Goal: Complete application form: Complete application form

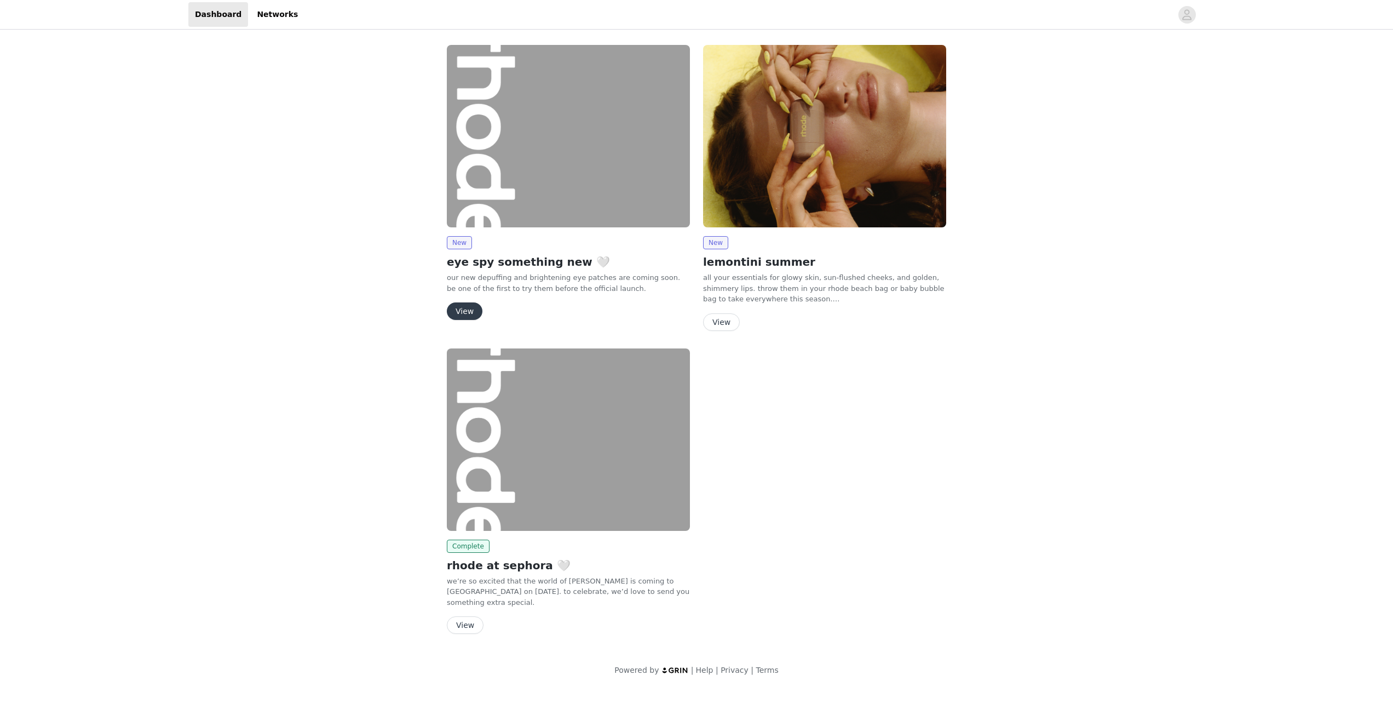
click at [461, 306] on button "View" at bounding box center [465, 311] width 36 height 18
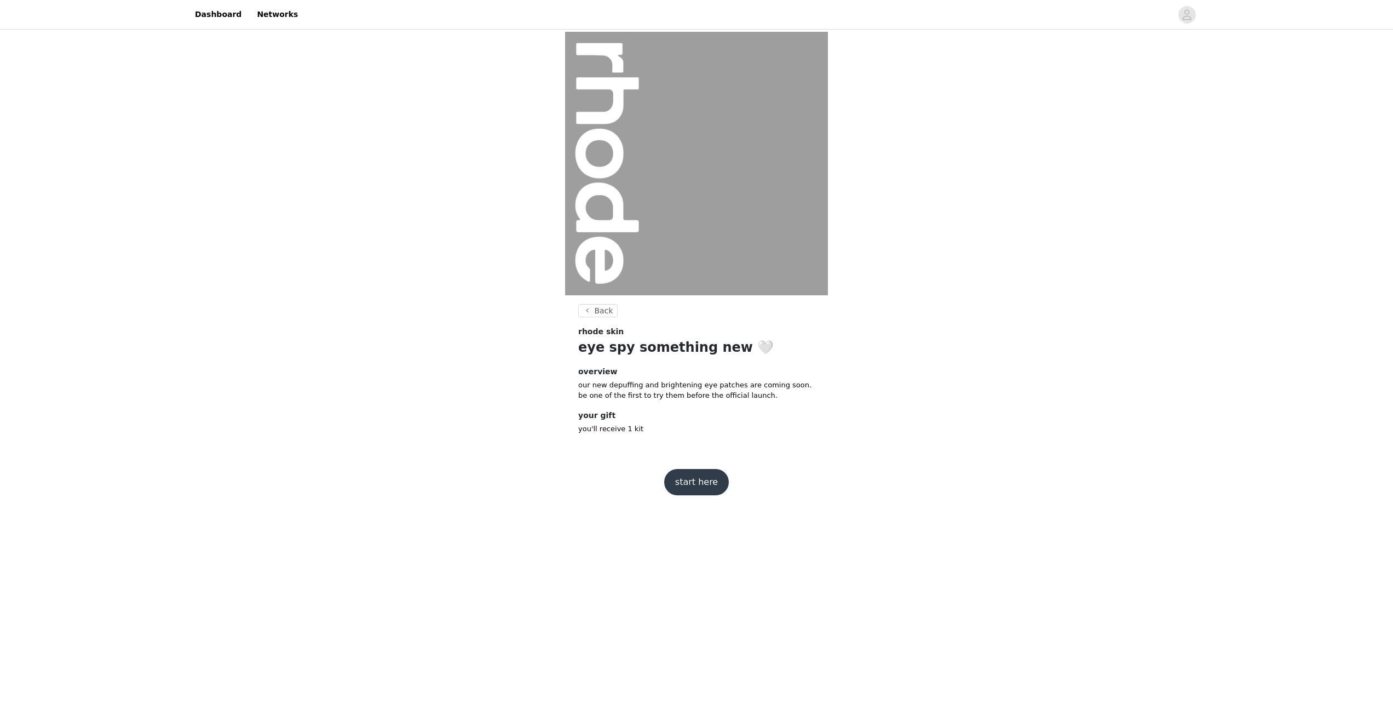
click at [701, 487] on button "start here" at bounding box center [696, 482] width 65 height 26
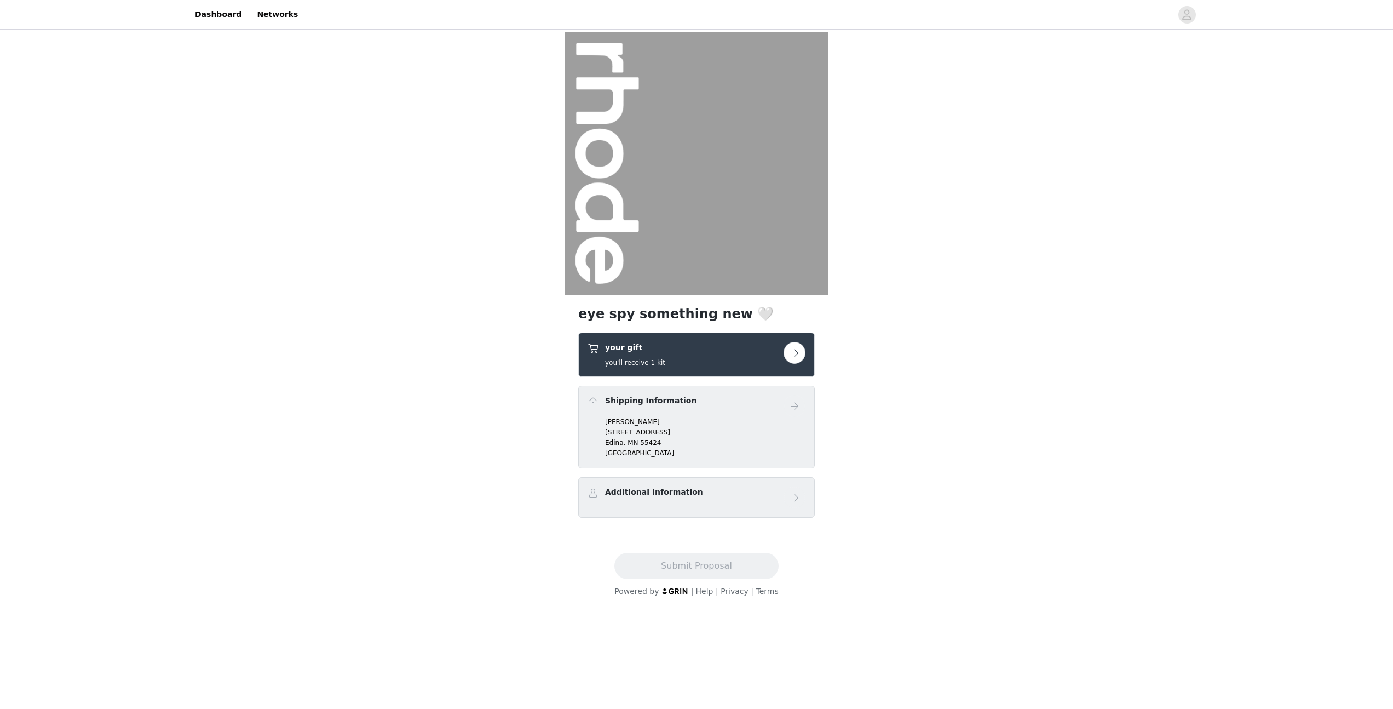
click at [794, 352] on button "button" at bounding box center [795, 353] width 22 height 22
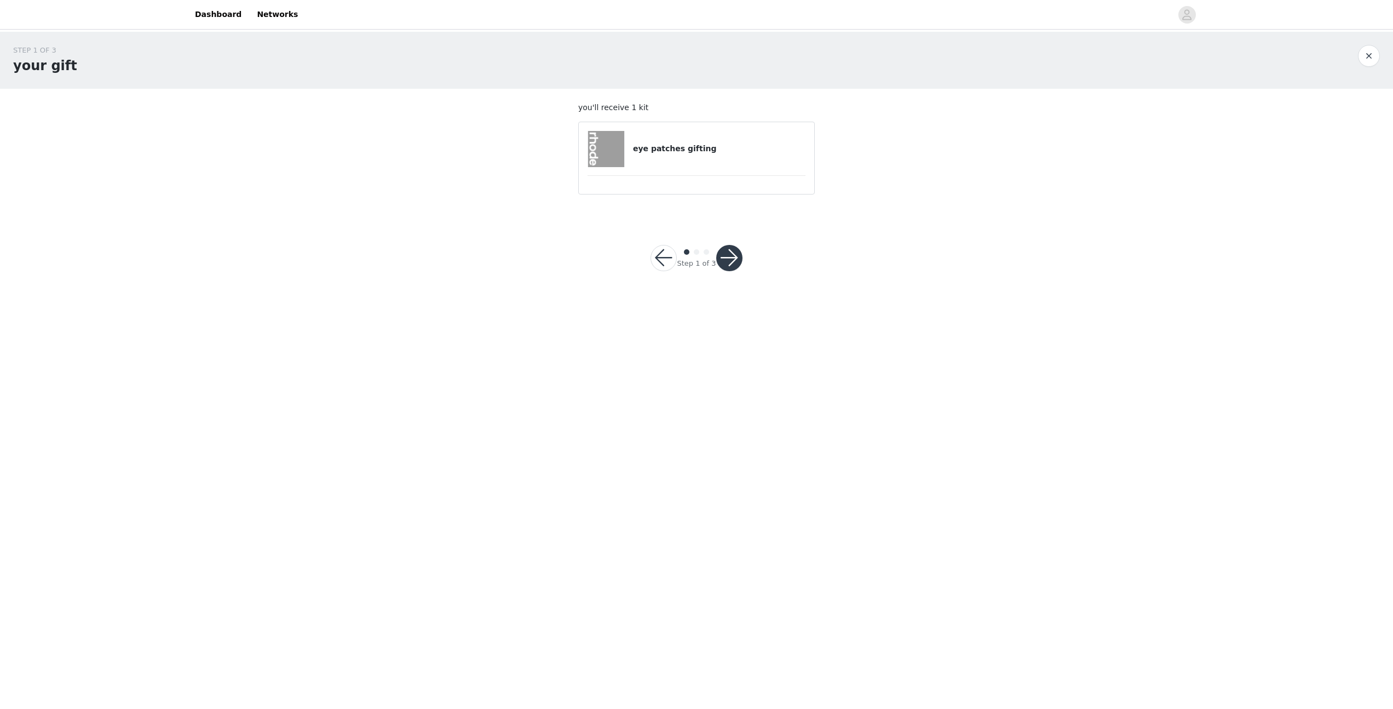
click at [729, 254] on button "button" at bounding box center [729, 258] width 26 height 26
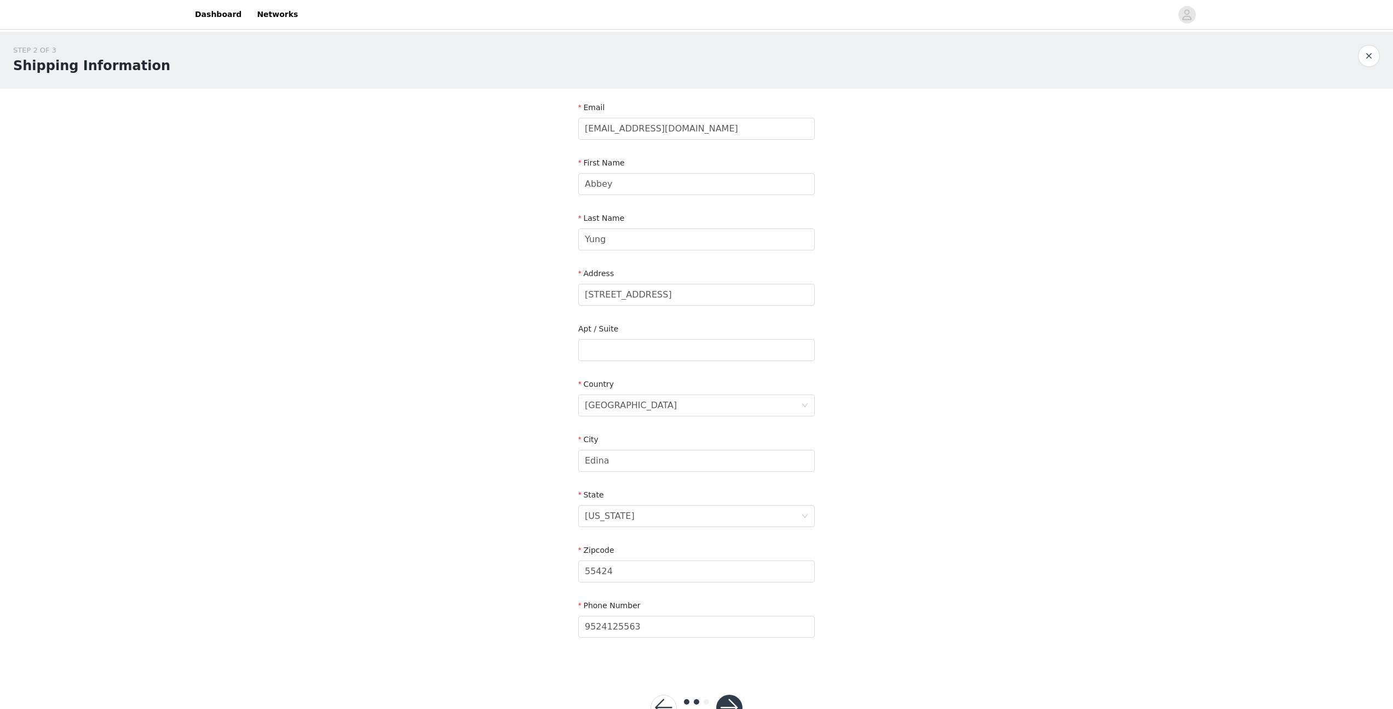
click at [734, 172] on div "First Name" at bounding box center [696, 165] width 237 height 16
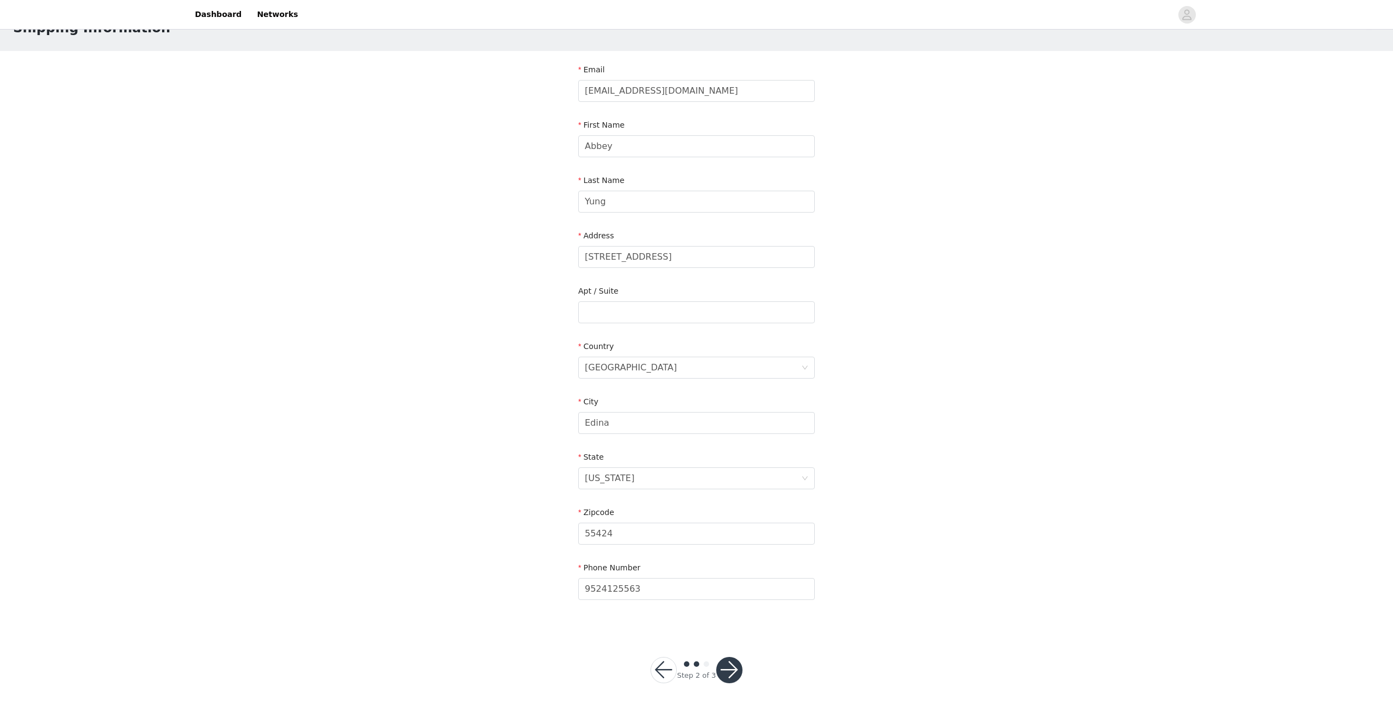
click at [742, 649] on div "Step 2 of 3" at bounding box center [696, 669] width 118 height 53
click at [726, 673] on button "button" at bounding box center [729, 670] width 26 height 26
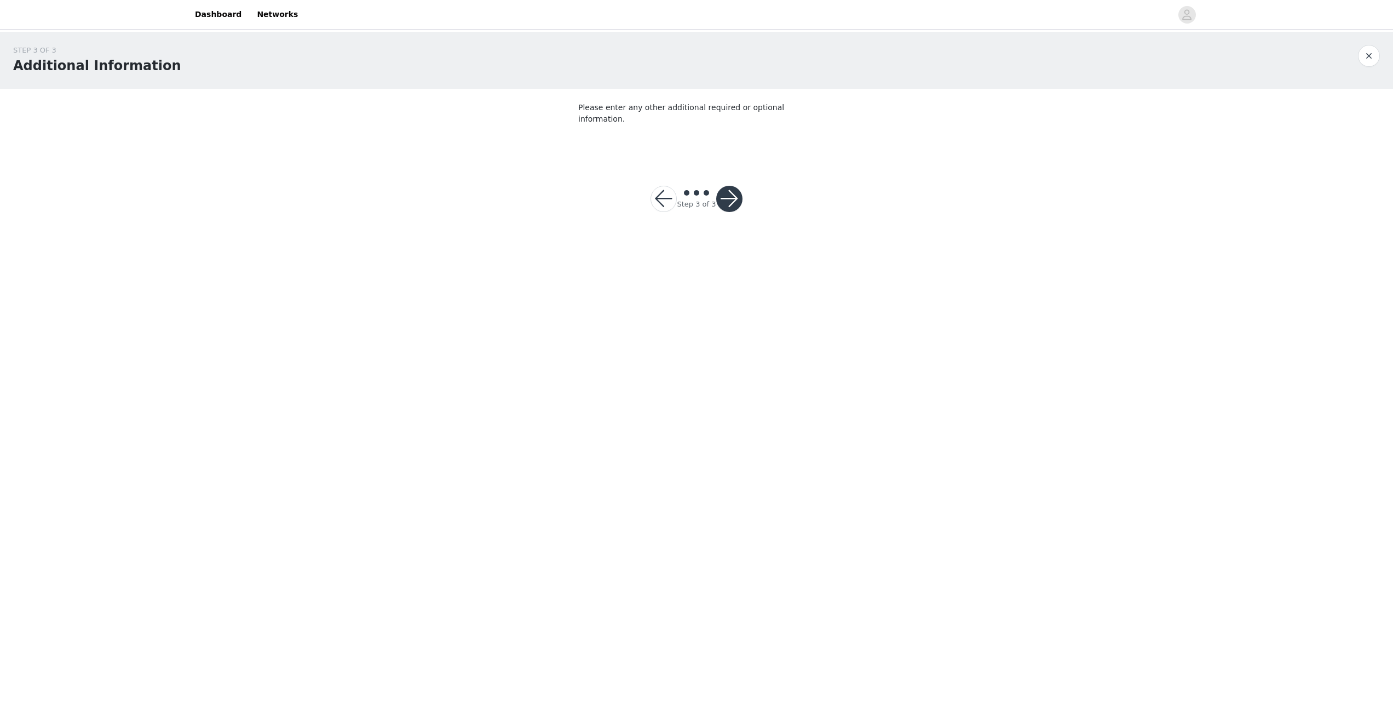
click at [729, 189] on button "button" at bounding box center [729, 199] width 26 height 26
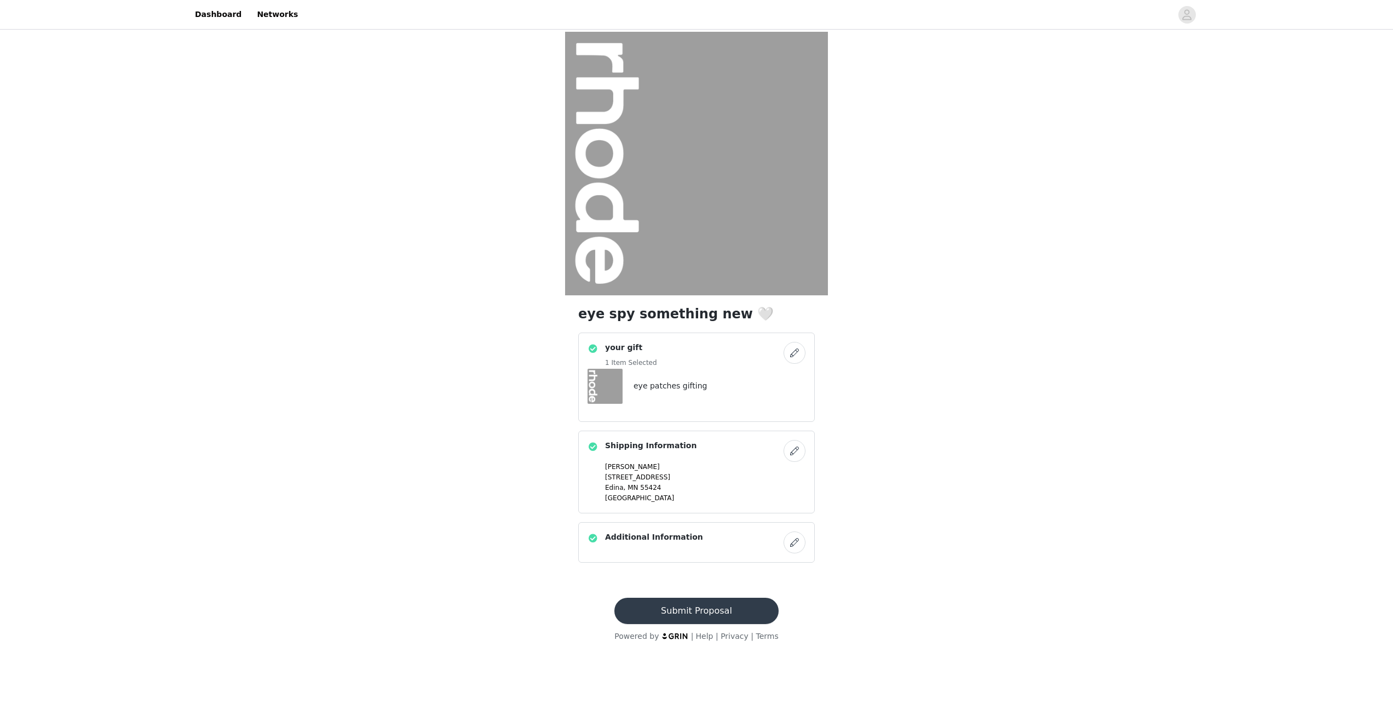
click at [683, 613] on button "Submit Proposal" at bounding box center [696, 610] width 164 height 26
